Goal: Task Accomplishment & Management: Complete application form

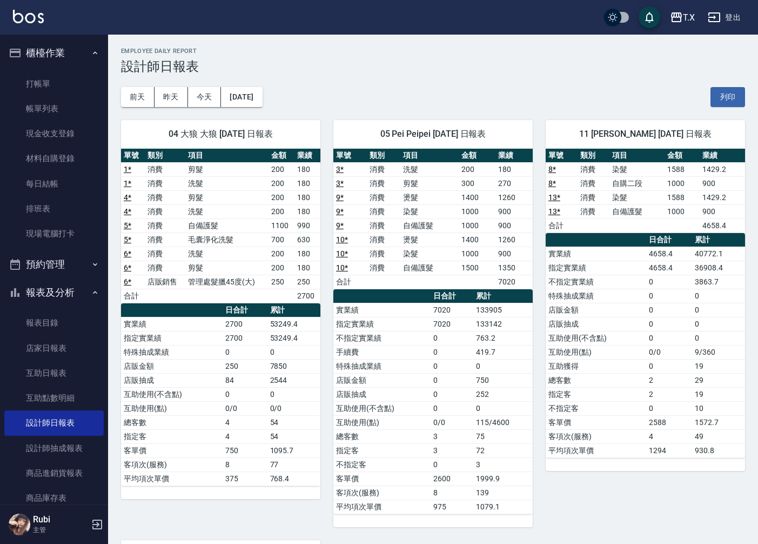
scroll to position [348, 0]
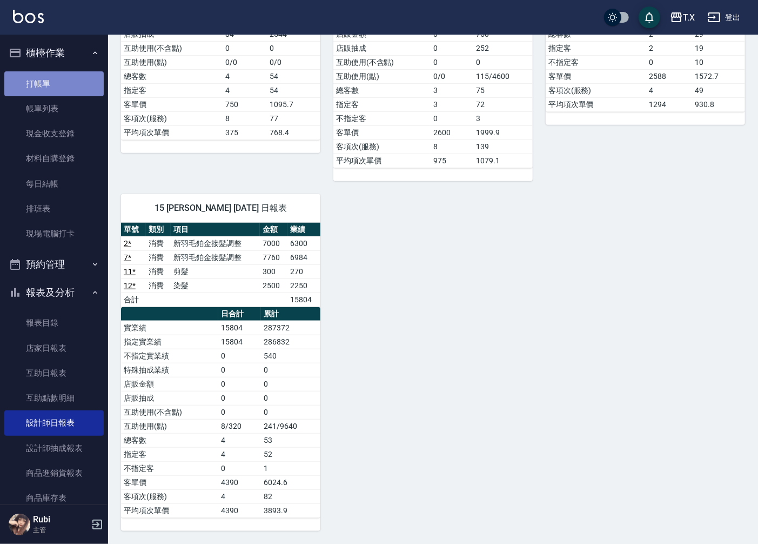
click at [59, 89] on link "打帳單" at bounding box center [53, 83] width 99 height 25
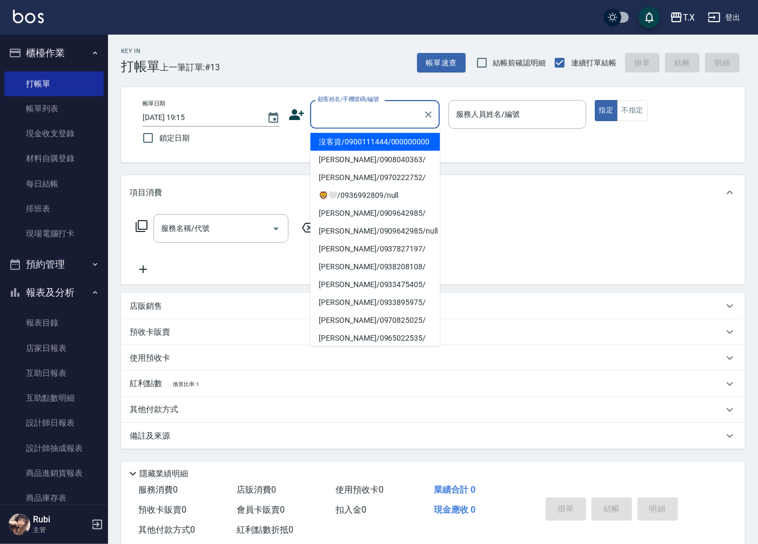
click at [382, 105] on input "顧客姓名/手機號碼/編號" at bounding box center [367, 114] width 104 height 19
click at [406, 129] on ul "沒客資/0900111444/000000000 [PERSON_NAME]/0908040363/ [PERSON_NAME]/0970222752/ 🦁️…" at bounding box center [375, 237] width 130 height 217
click at [413, 147] on li "沒客資/0900111444/000000000" at bounding box center [375, 142] width 130 height 18
type input "沒客資/0900111444/000000000"
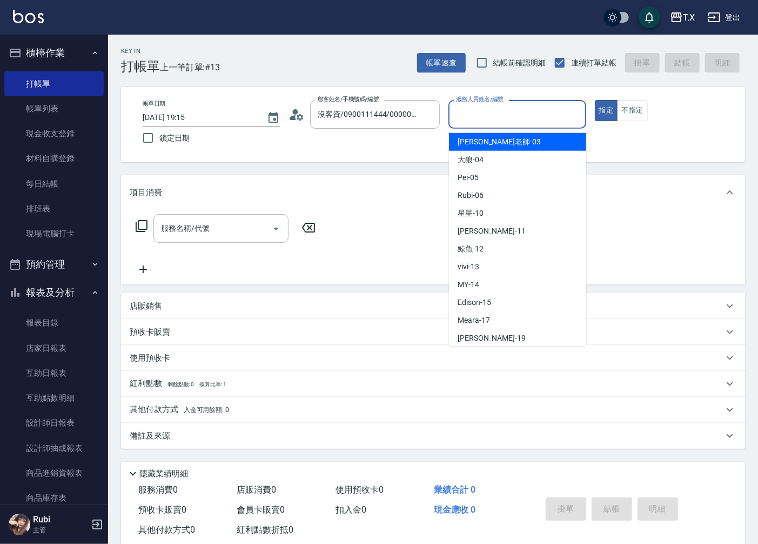
click at [477, 120] on input "服務人員姓名/編號" at bounding box center [517, 114] width 128 height 19
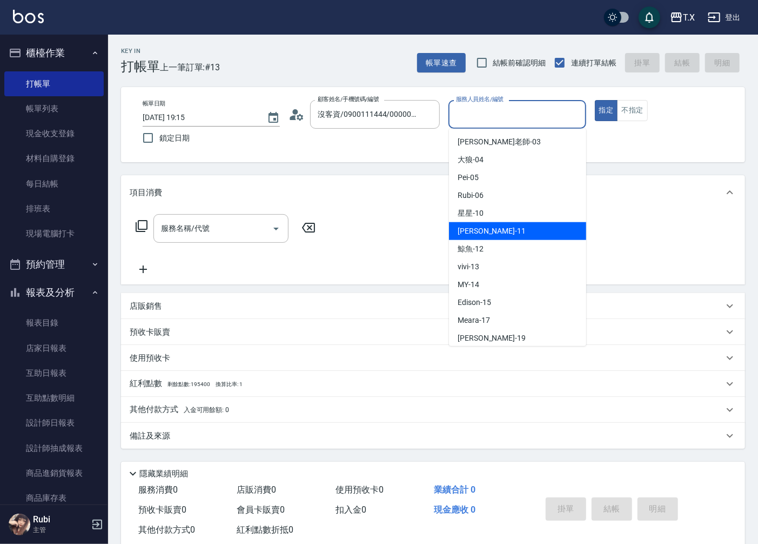
click at [473, 235] on span "[PERSON_NAME] -11" at bounding box center [492, 230] width 68 height 11
type input "[PERSON_NAME]-11"
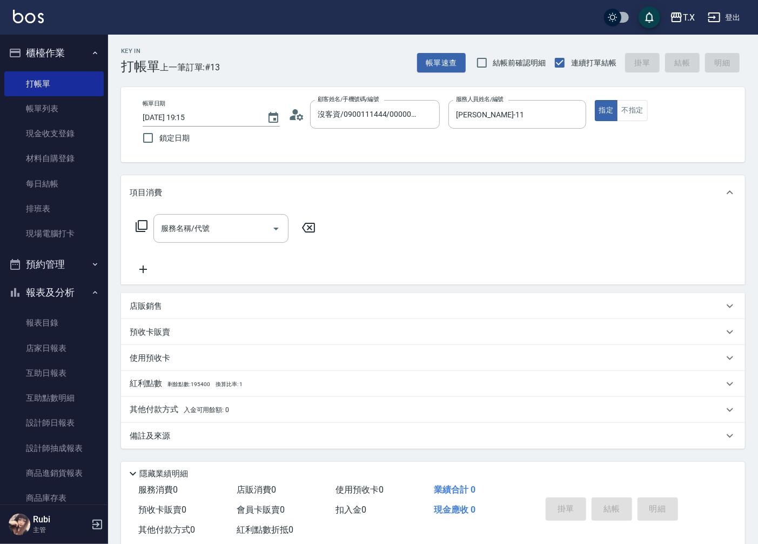
click at [245, 212] on div "服務名稱/代號 服務名稱/代號" at bounding box center [433, 247] width 624 height 75
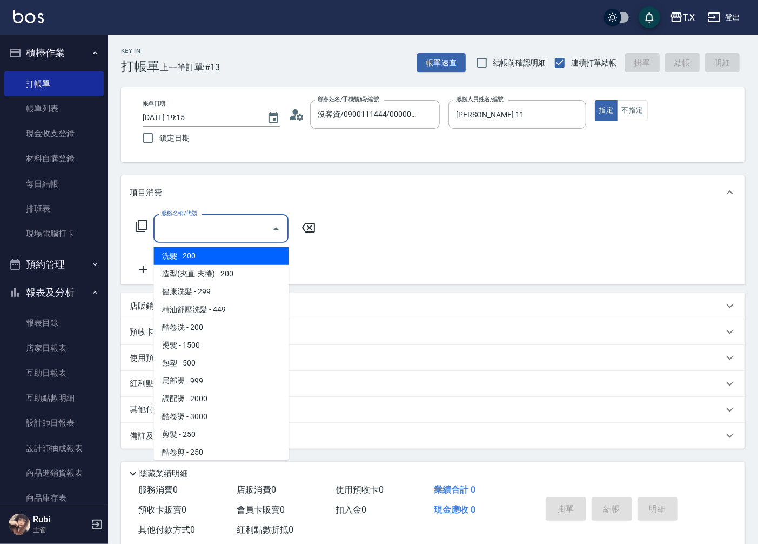
click at [243, 228] on input "服務名稱/代號" at bounding box center [212, 228] width 109 height 19
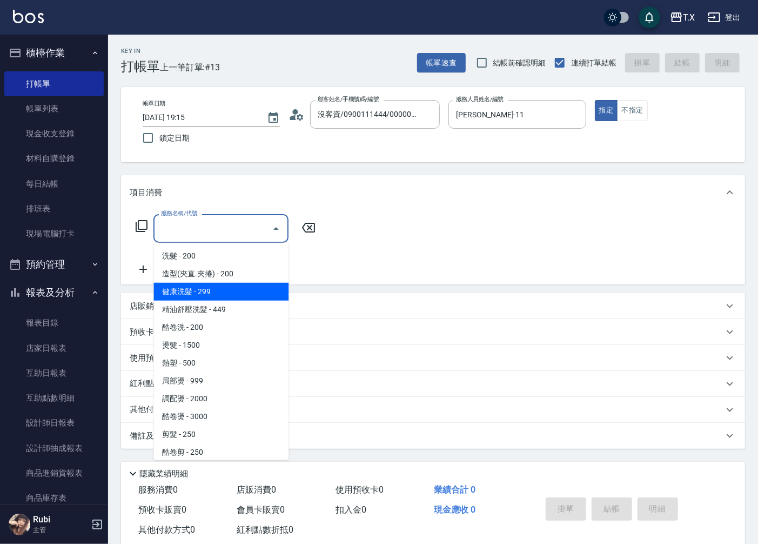
click at [223, 298] on span "健康洗髮 - 299" at bounding box center [220, 292] width 135 height 18
type input "健康洗髮(203)"
type input "20"
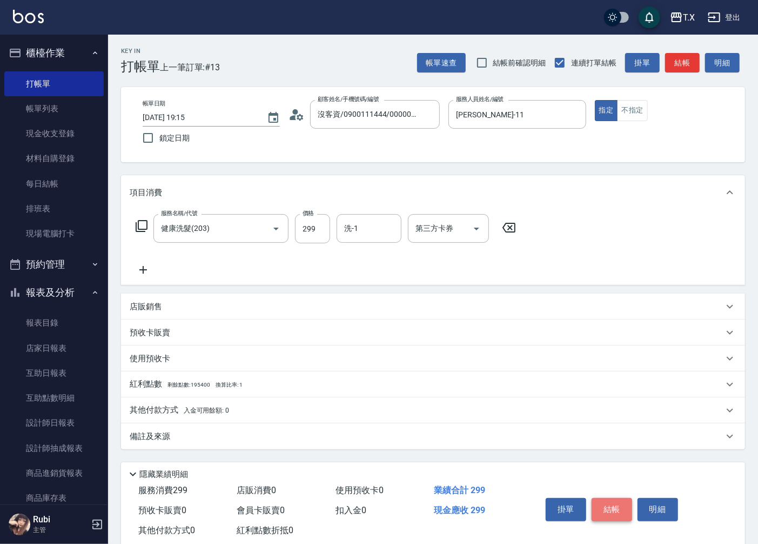
click at [609, 513] on button "結帳" at bounding box center [612, 509] width 41 height 23
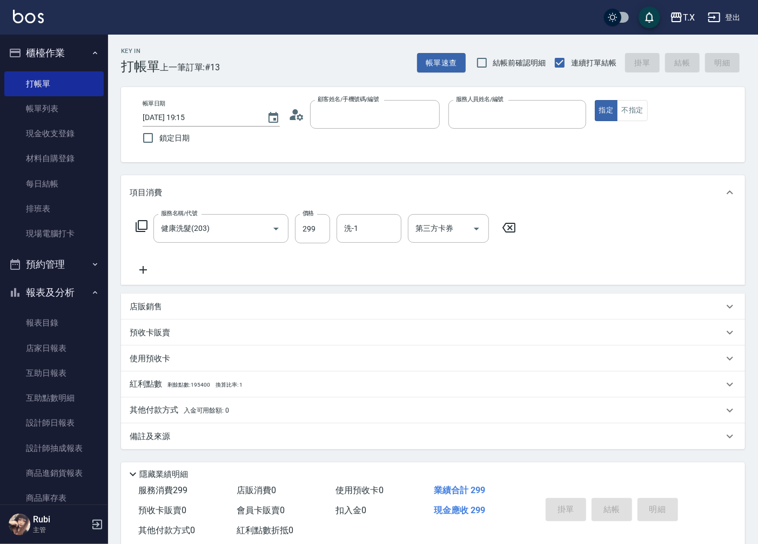
type input "0"
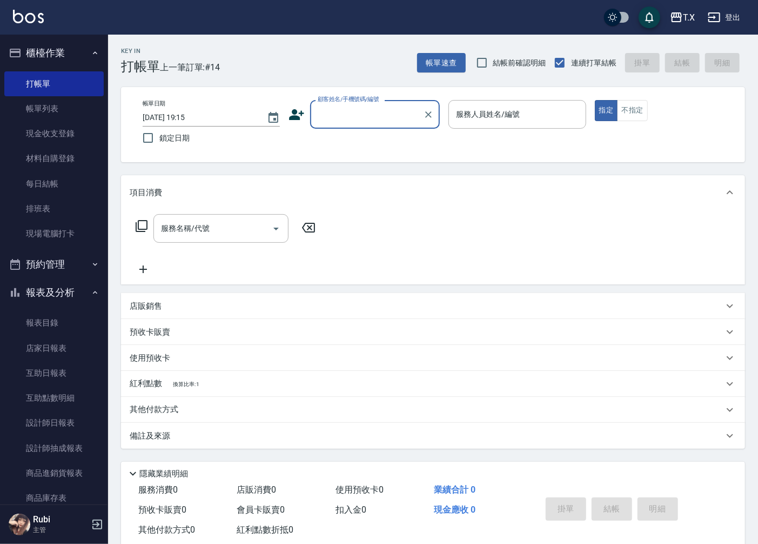
click at [372, 116] on input "顧客姓名/手機號碼/編號" at bounding box center [367, 114] width 104 height 19
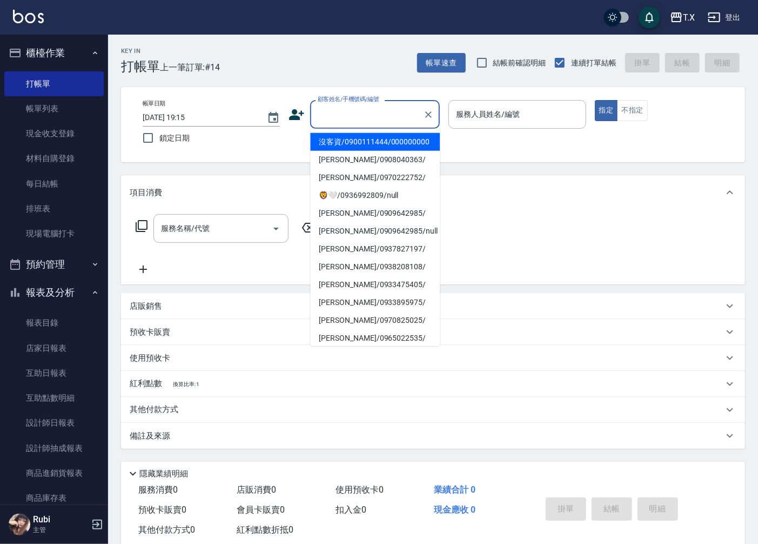
click at [378, 148] on li "沒客資/0900111444/000000000" at bounding box center [375, 142] width 130 height 18
type input "沒客資/0900111444/000000000"
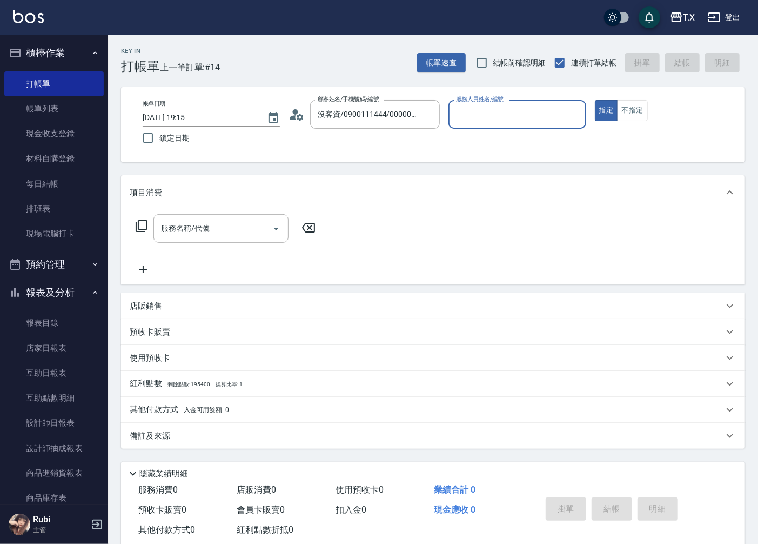
click at [498, 120] on input "服務人員姓名/編號" at bounding box center [517, 114] width 128 height 19
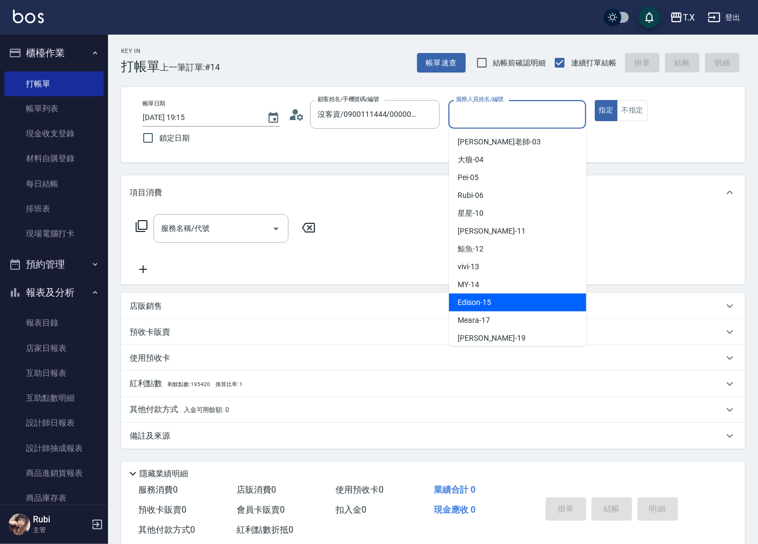
click at [517, 295] on div "Edison -15" at bounding box center [517, 302] width 137 height 18
type input "Edison-15"
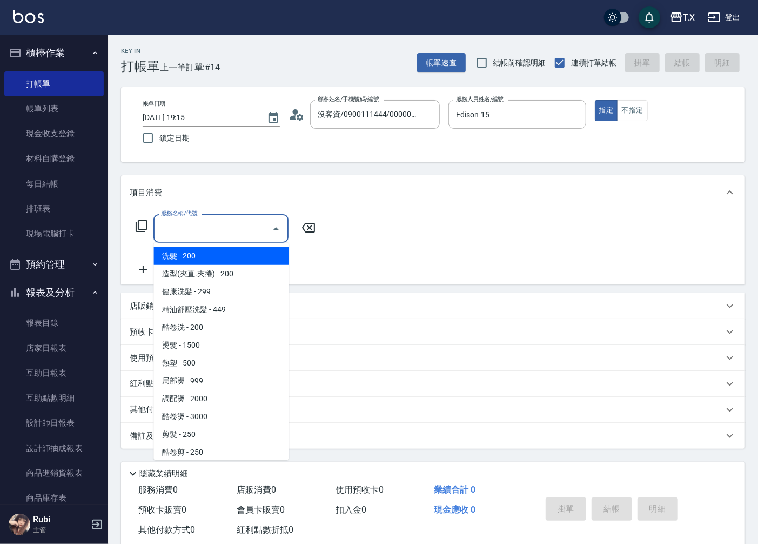
click at [227, 222] on input "服務名稱/代號" at bounding box center [212, 228] width 109 height 19
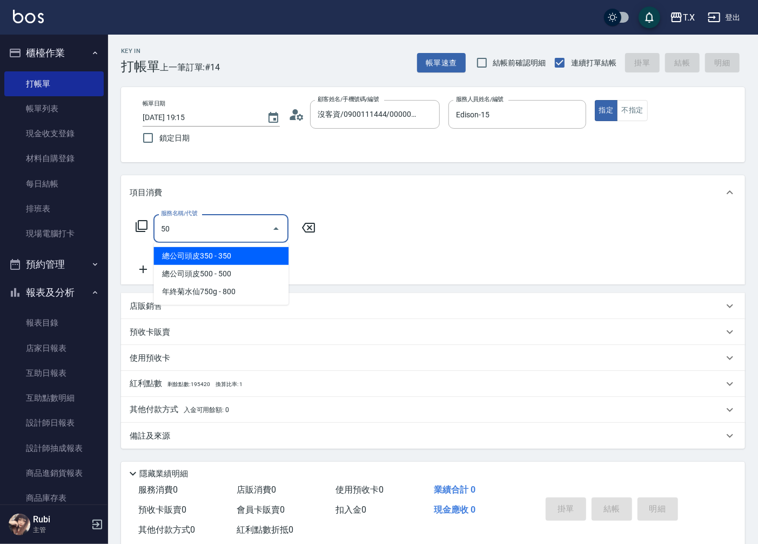
type input "501"
type input "100"
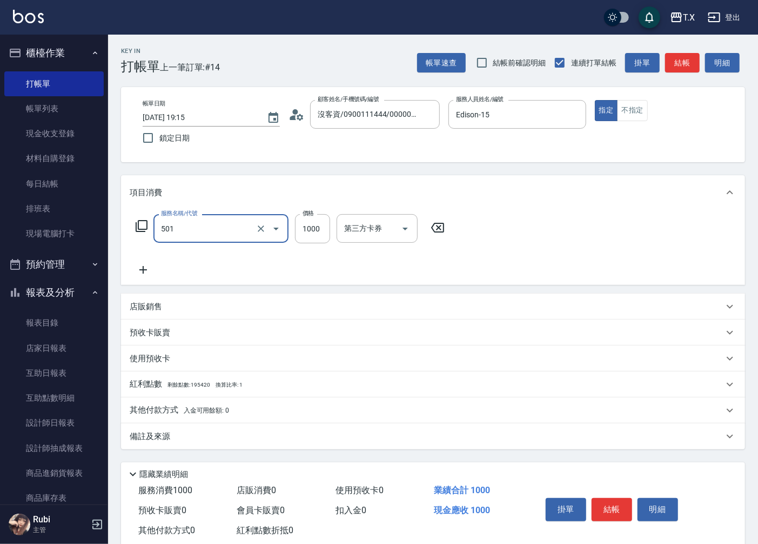
type input "染髮(501)"
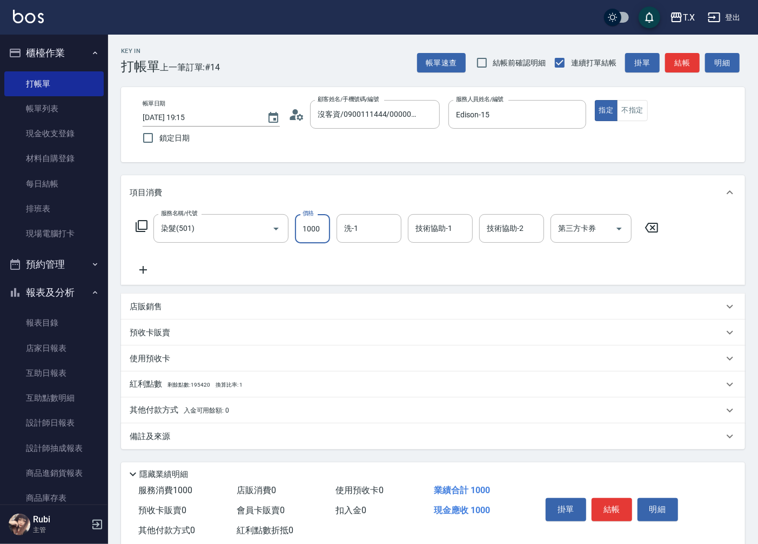
type input "2"
type input "0"
type input "20"
type input "200"
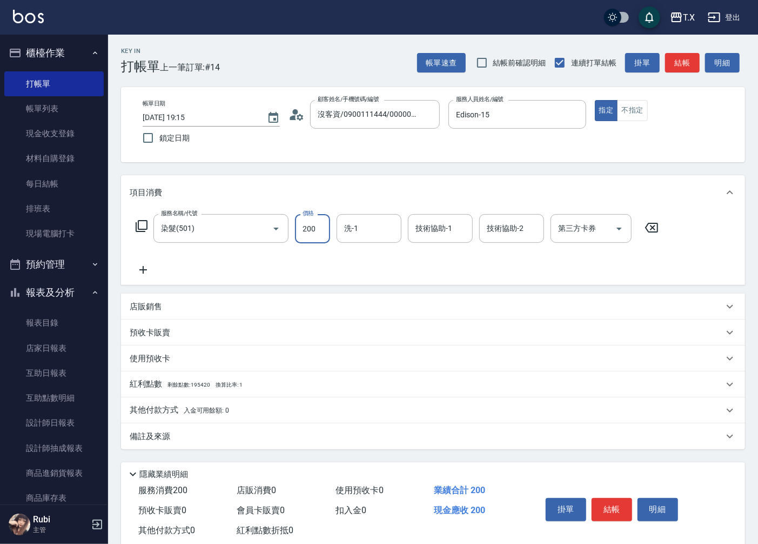
type input "200"
type input "2000"
type input "星星-10"
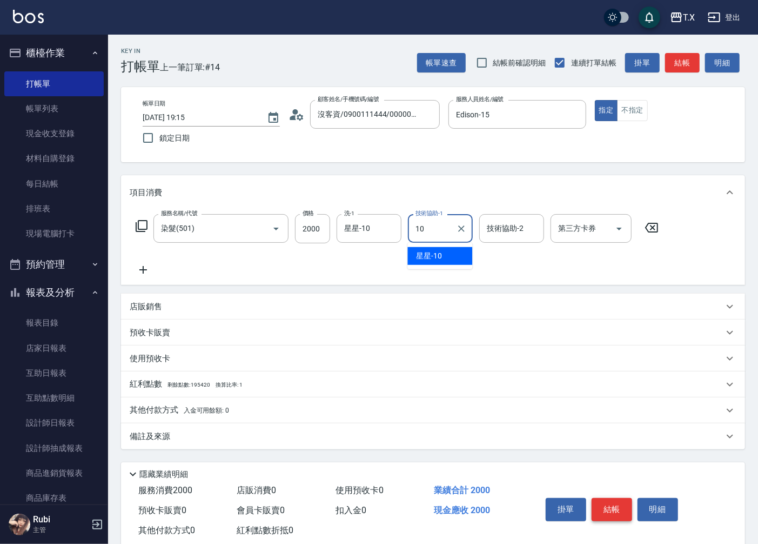
type input "星星-10"
click at [613, 512] on button "結帳" at bounding box center [612, 509] width 41 height 23
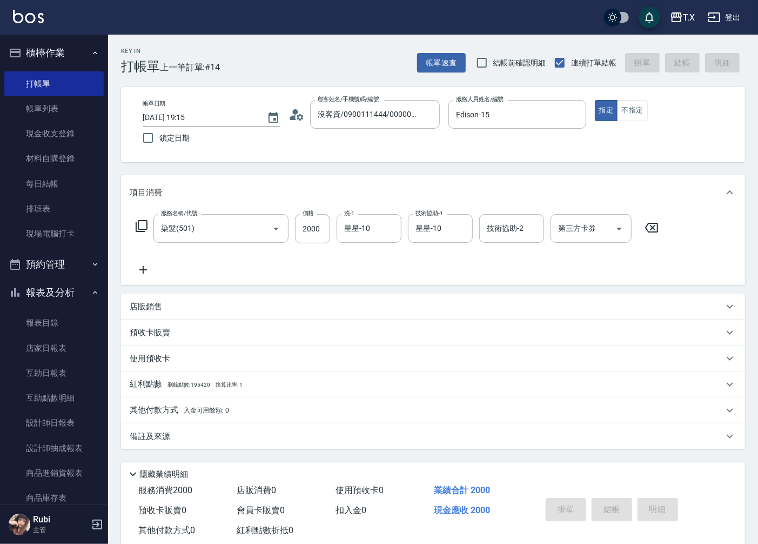
type input "[DATE] 19:16"
type input "0"
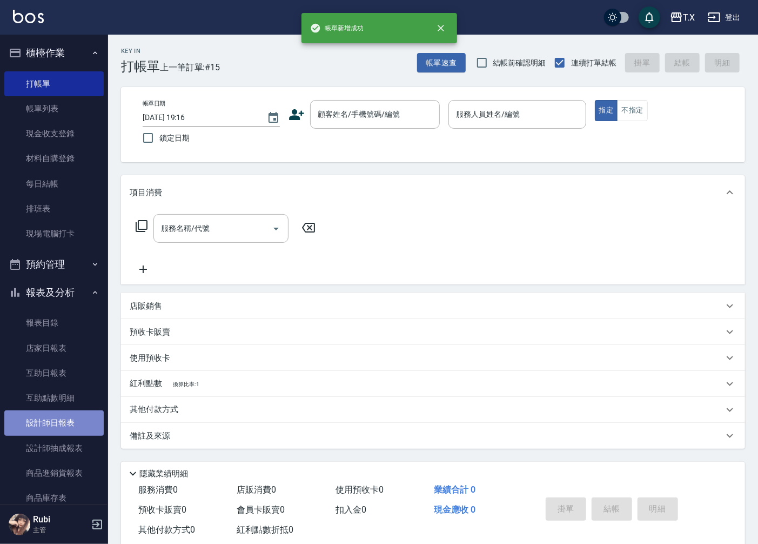
click at [65, 422] on link "設計師日報表" at bounding box center [53, 422] width 99 height 25
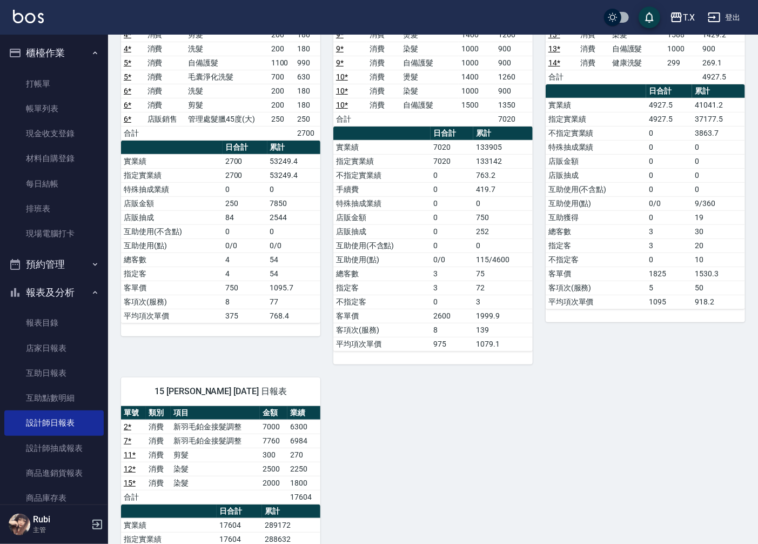
scroll to position [180, 0]
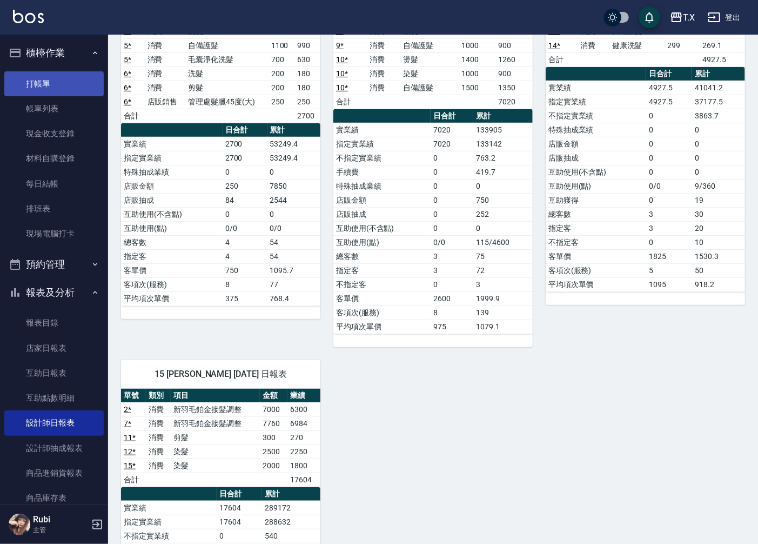
click at [64, 86] on link "打帳單" at bounding box center [53, 83] width 99 height 25
